Goal: Task Accomplishment & Management: Manage account settings

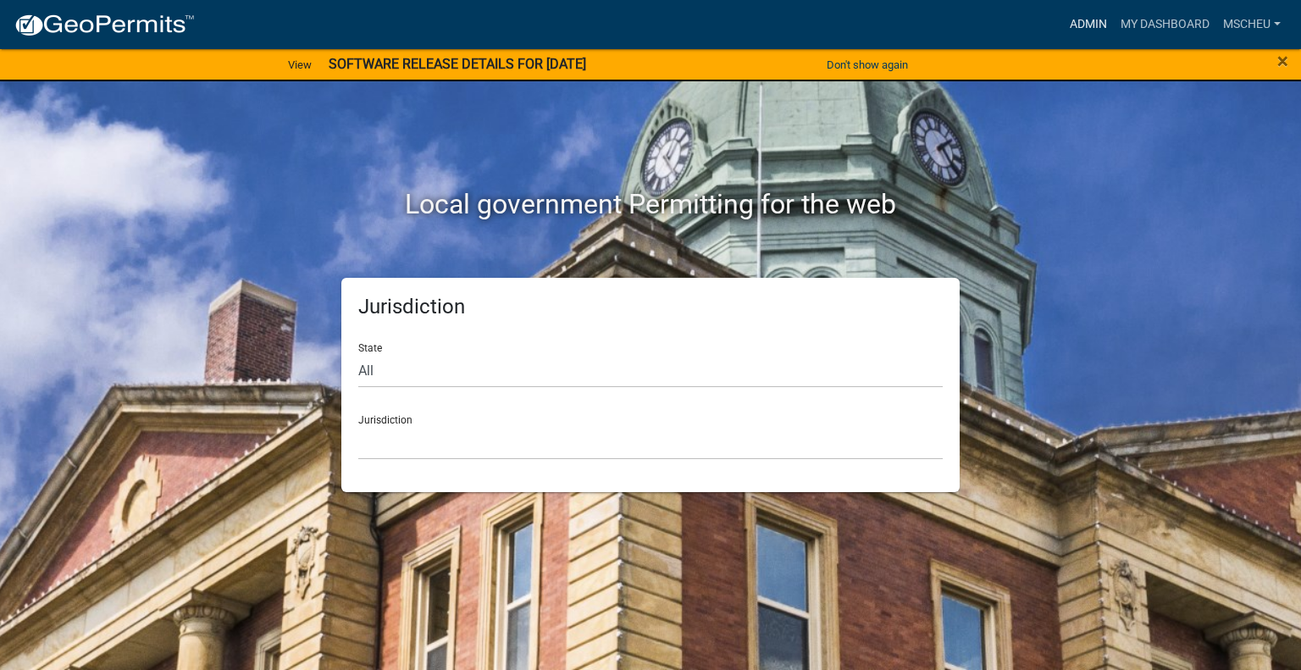
click at [1093, 23] on link "Admin" at bounding box center [1088, 24] width 51 height 32
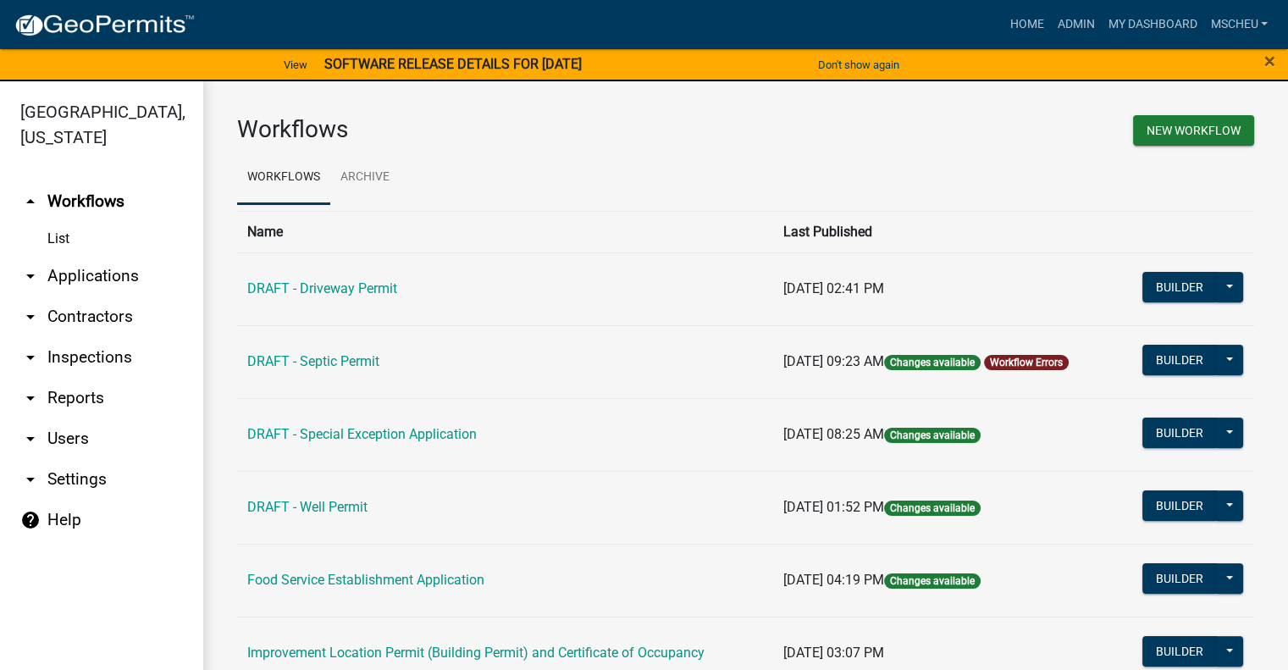
click at [92, 281] on link "arrow_drop_down Applications" at bounding box center [101, 276] width 203 height 41
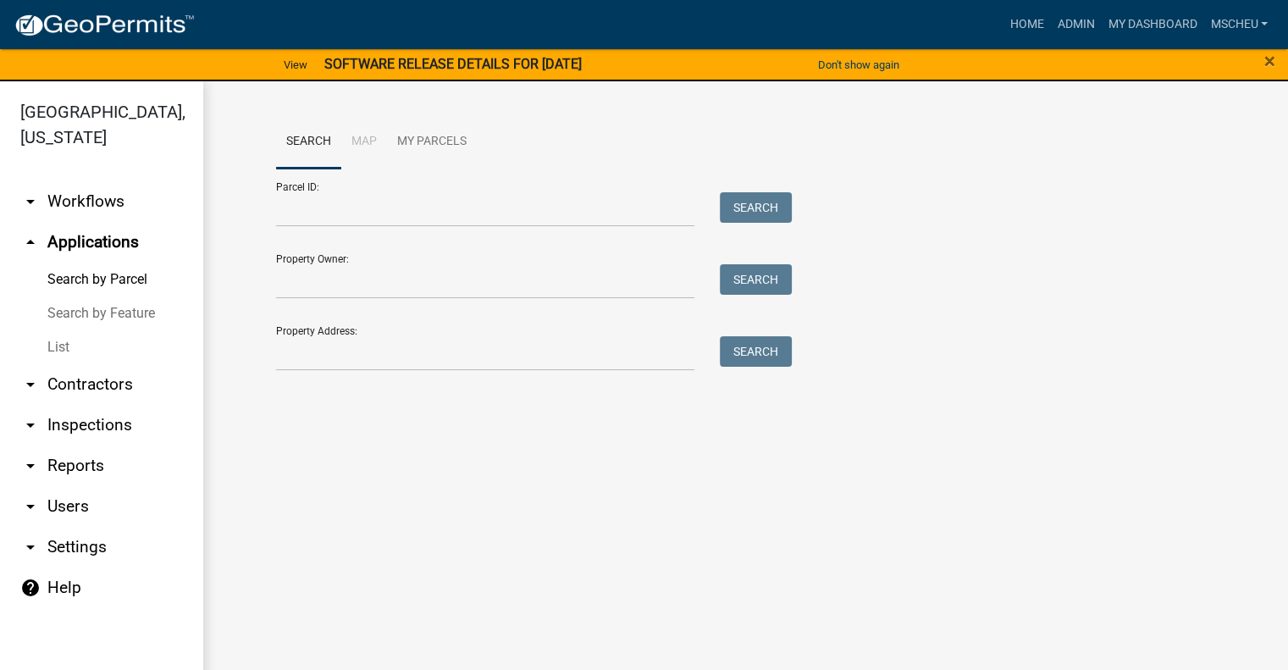
click at [81, 345] on link "List" at bounding box center [101, 347] width 203 height 34
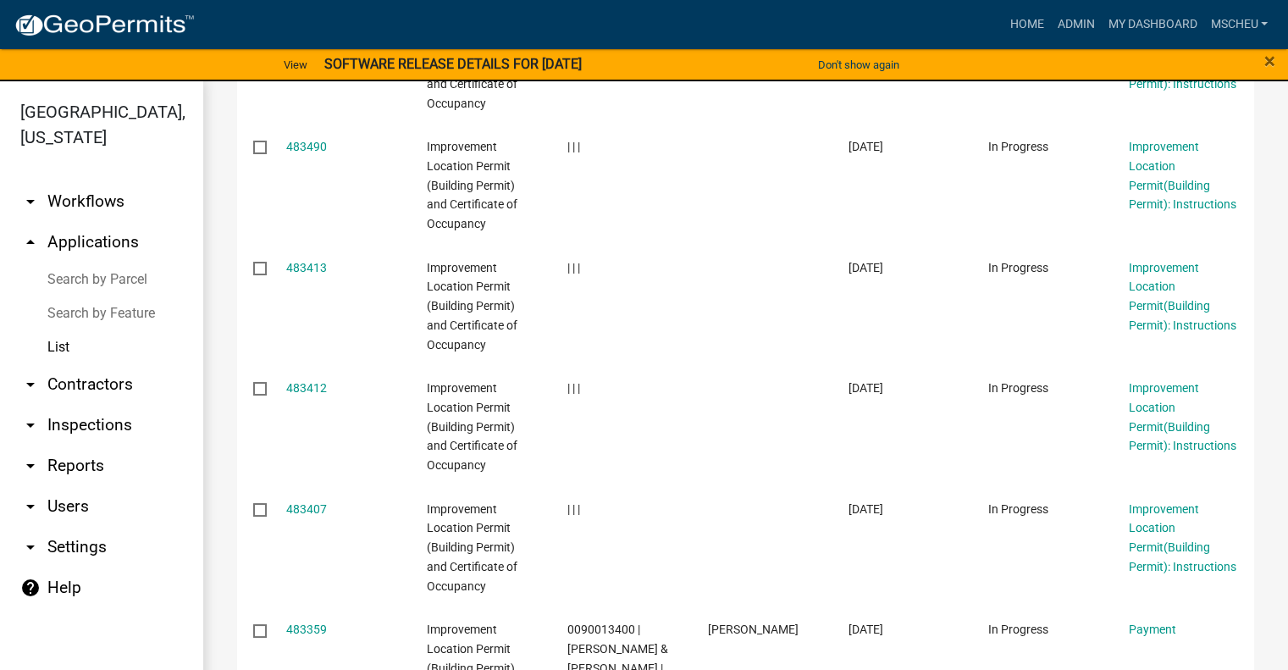
scroll to position [1101, 0]
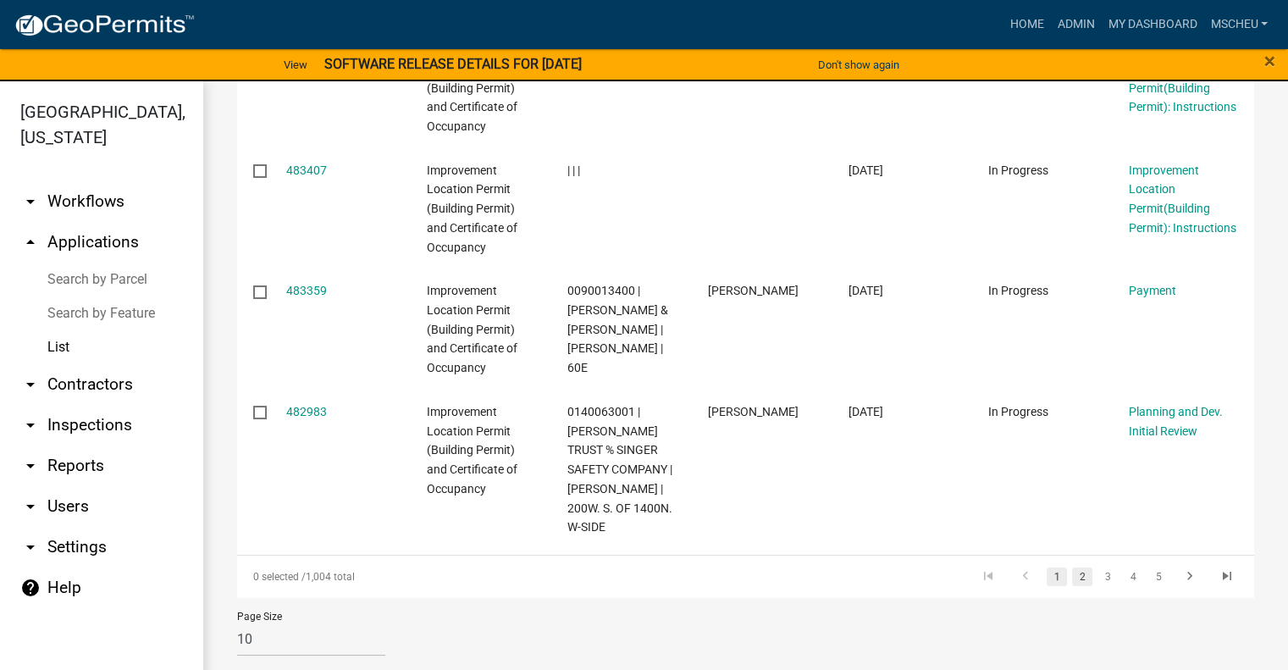
click at [1072, 576] on link "2" at bounding box center [1082, 576] width 20 height 19
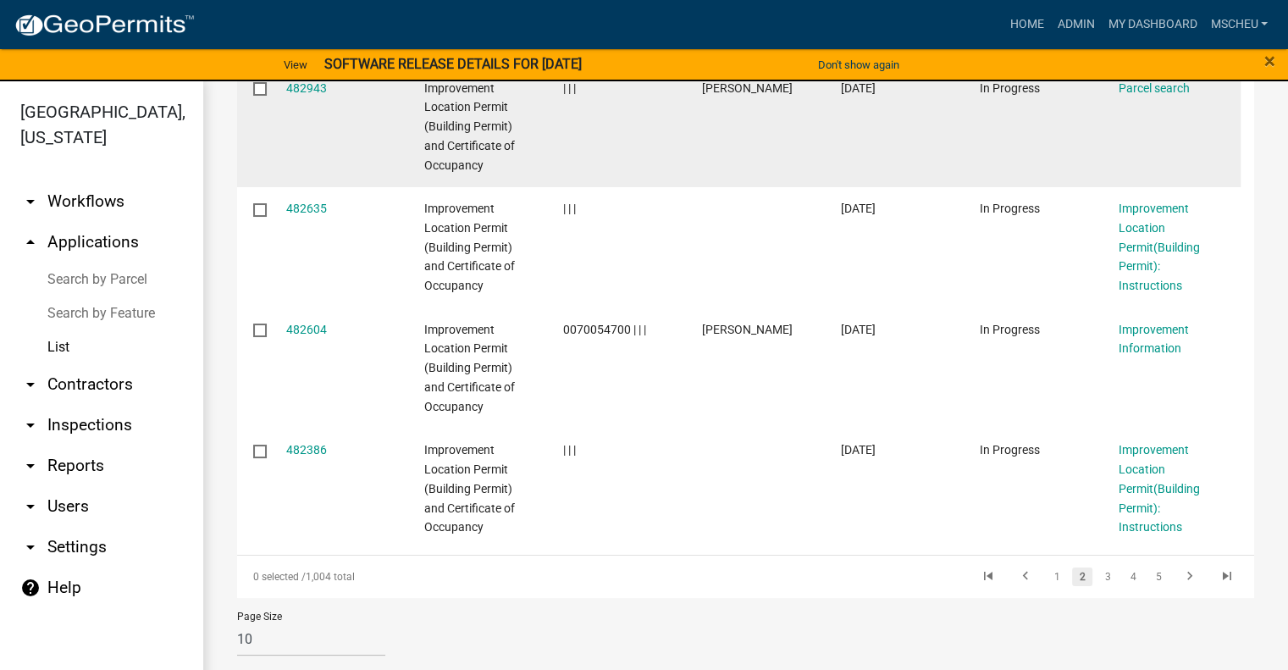
scroll to position [1115, 0]
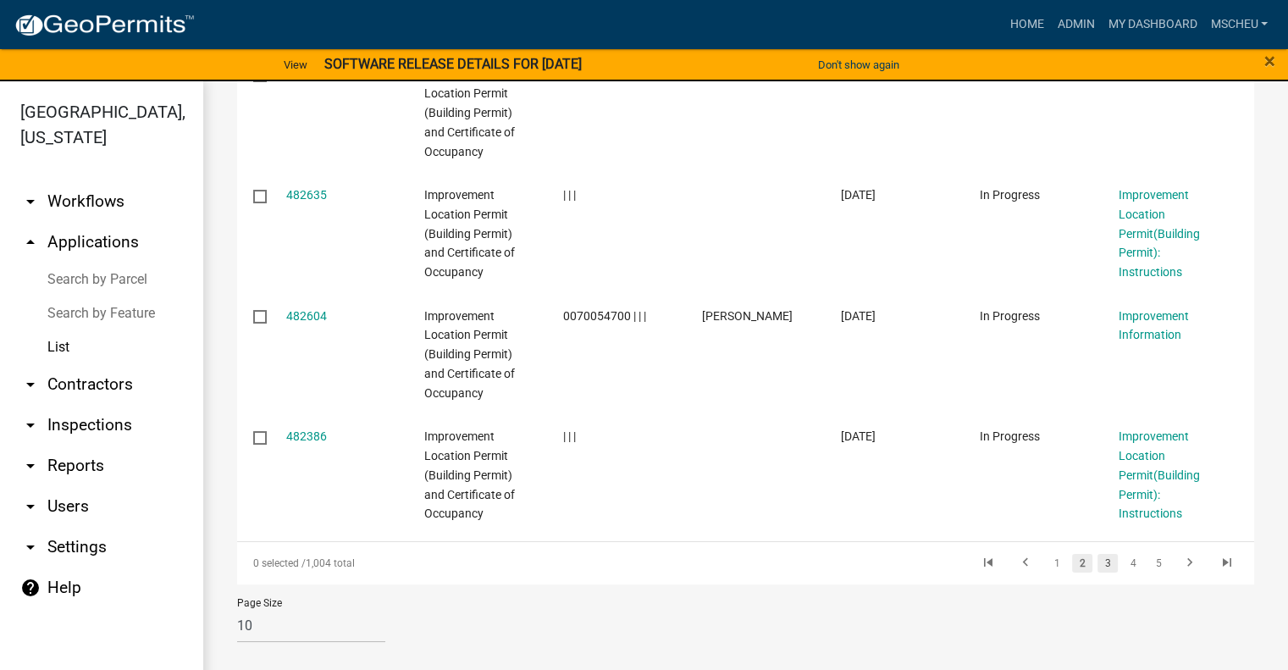
click at [1098, 563] on link "3" at bounding box center [1108, 563] width 20 height 19
